Goal: Information Seeking & Learning: Learn about a topic

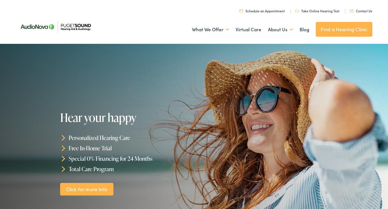
click at [311, 10] on link "Take Online Hearing Test" at bounding box center [317, 11] width 44 height 5
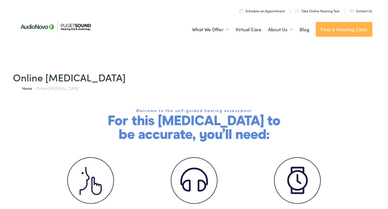
click at [80, 27] on img at bounding box center [56, 27] width 80 height 28
